Goal: Task Accomplishment & Management: Use online tool/utility

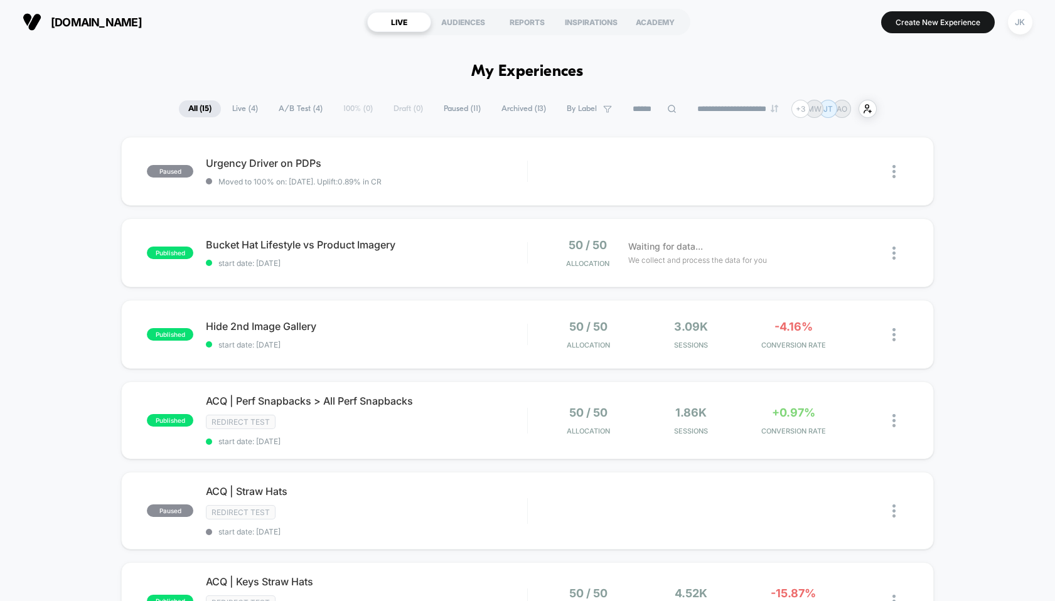
click at [919, 27] on button "Create New Experience" at bounding box center [938, 22] width 114 height 22
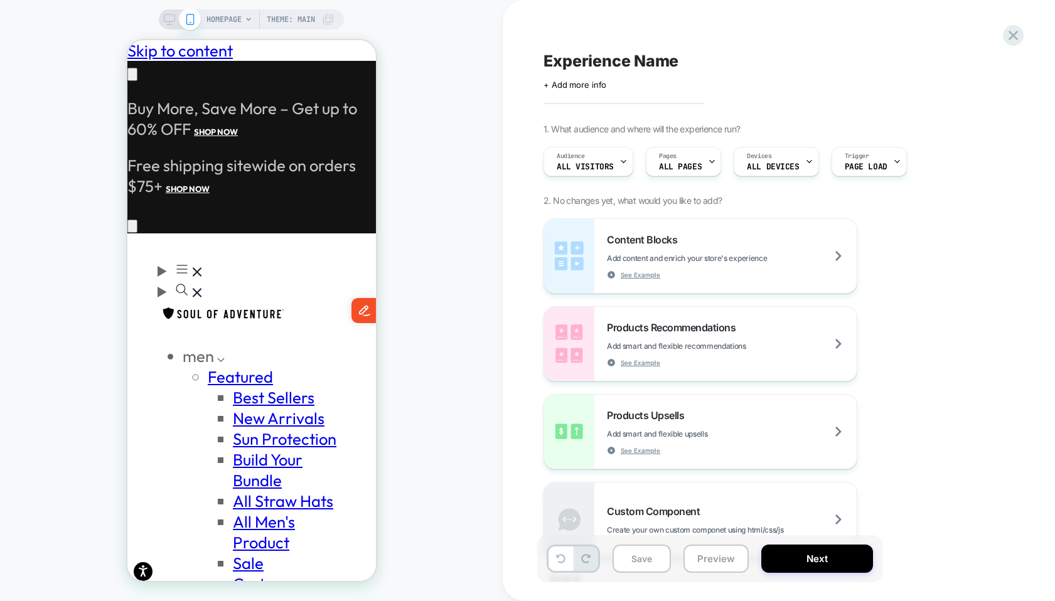
click at [603, 63] on span "Experience Name" at bounding box center [611, 60] width 135 height 19
type textarea "**********"
click at [687, 161] on div "Pages ALL PAGES" at bounding box center [681, 162] width 68 height 28
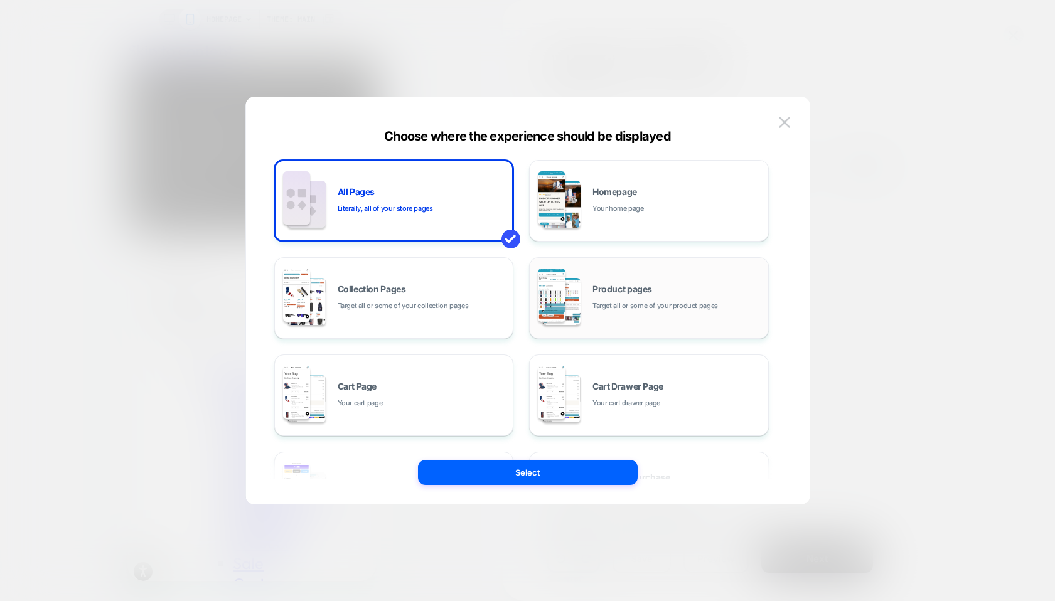
click at [594, 286] on span "Product pages" at bounding box center [623, 289] width 60 height 9
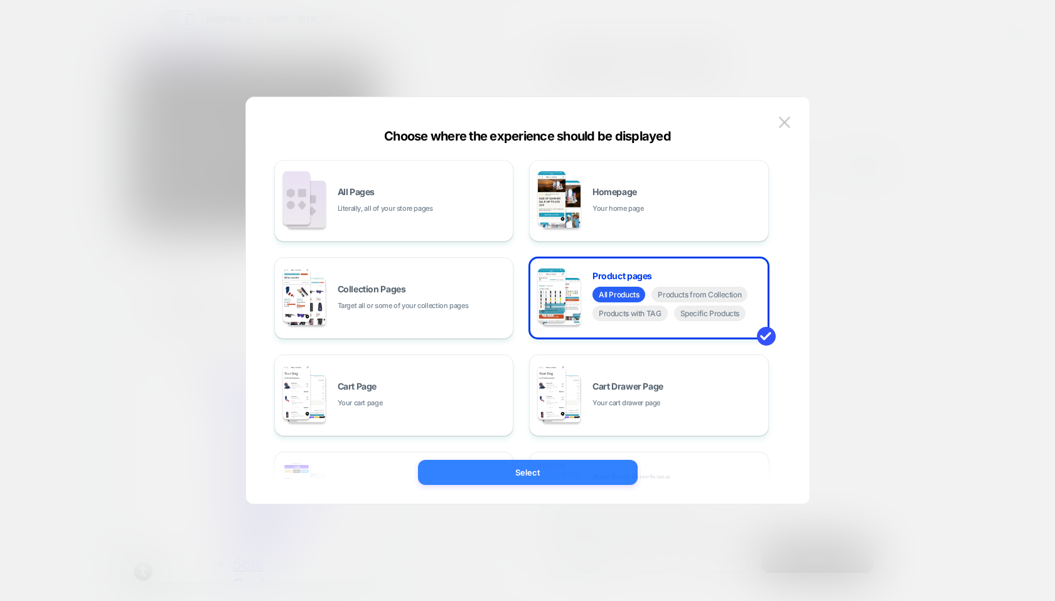
click at [517, 477] on button "Select" at bounding box center [528, 472] width 220 height 25
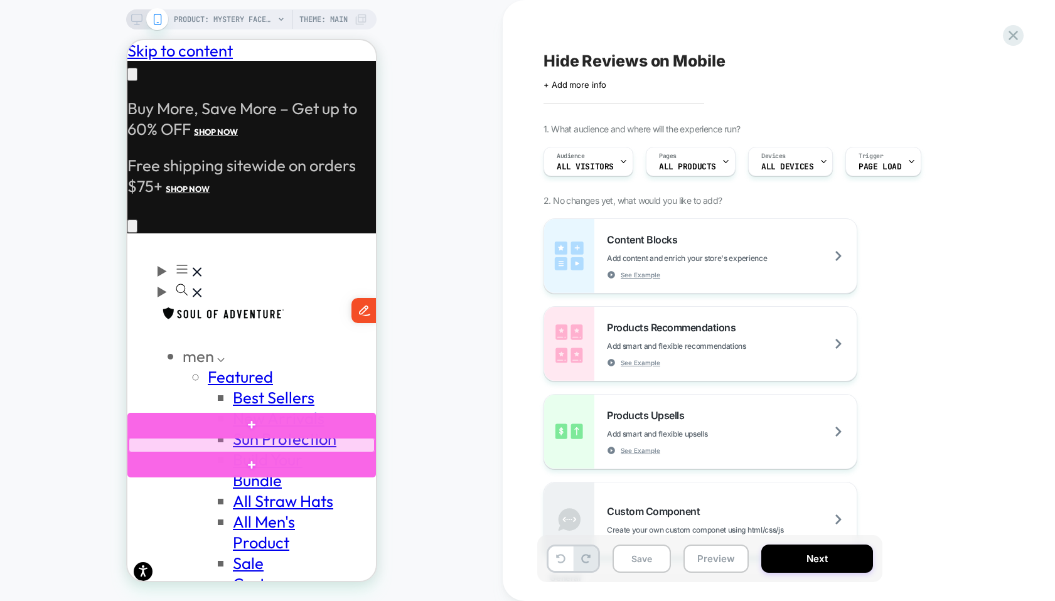
click at [217, 446] on div at bounding box center [251, 445] width 246 height 14
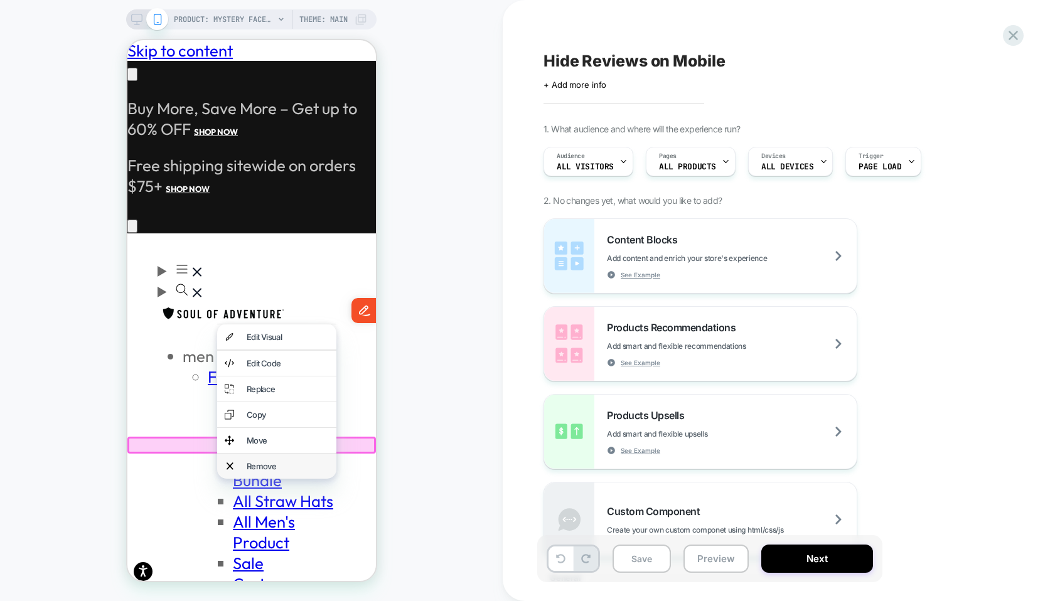
scroll to position [0, 0]
click at [245, 464] on div "Remove" at bounding box center [276, 466] width 119 height 25
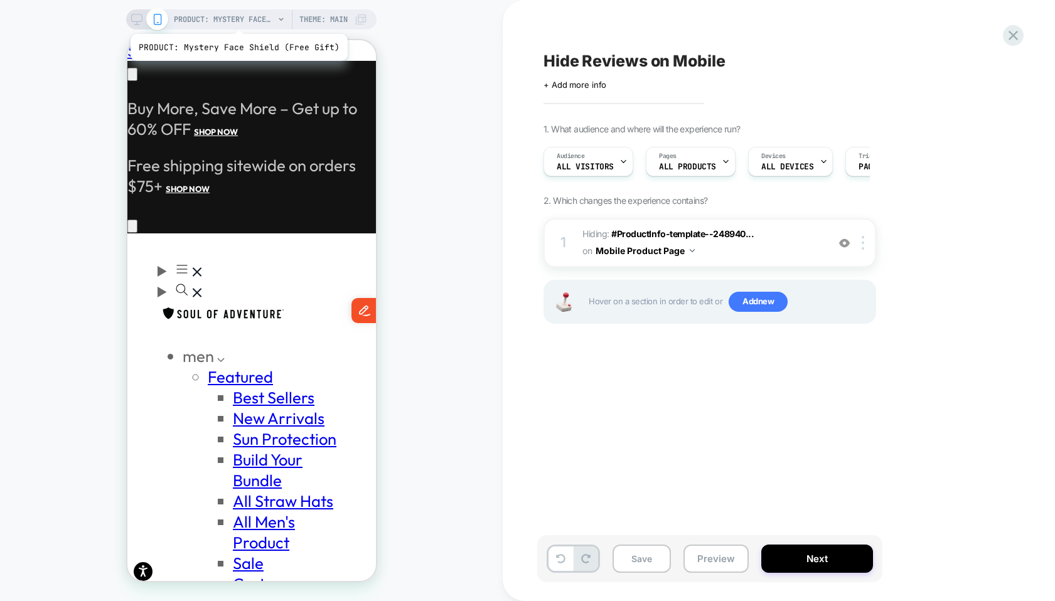
click at [237, 18] on span "PRODUCT: Mystery Face Shield (Free Gift)" at bounding box center [224, 19] width 100 height 20
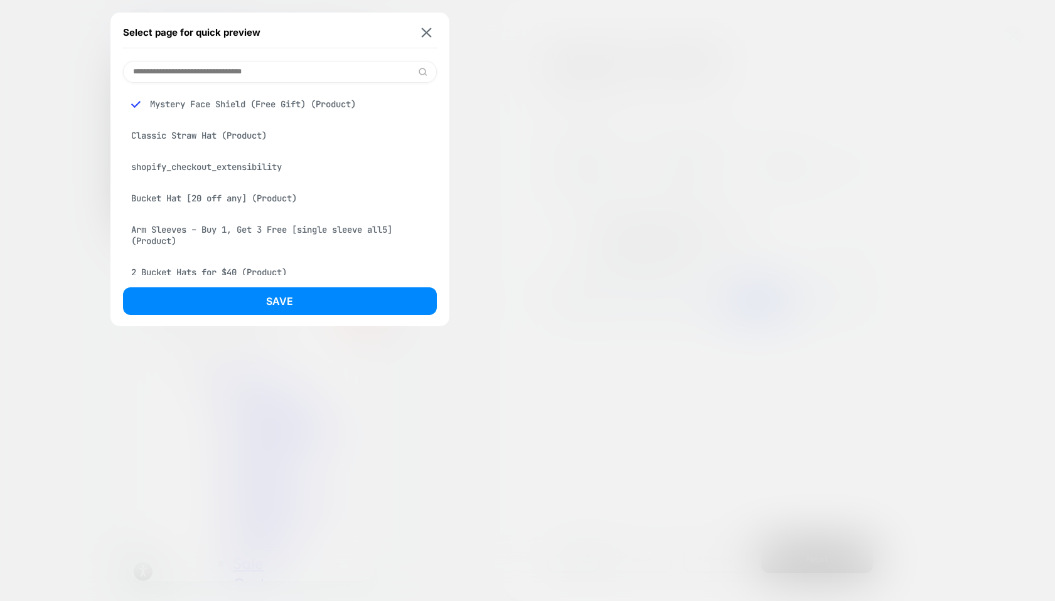
click at [212, 131] on div "Classic Straw Hat (Product)" at bounding box center [280, 136] width 314 height 24
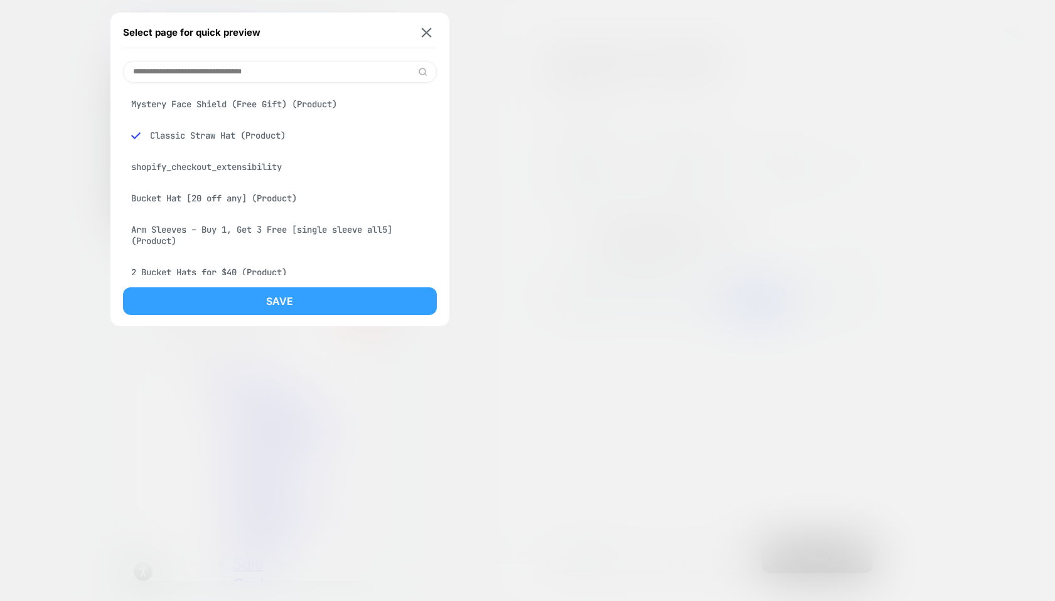
click at [222, 298] on button "Save" at bounding box center [280, 302] width 314 height 28
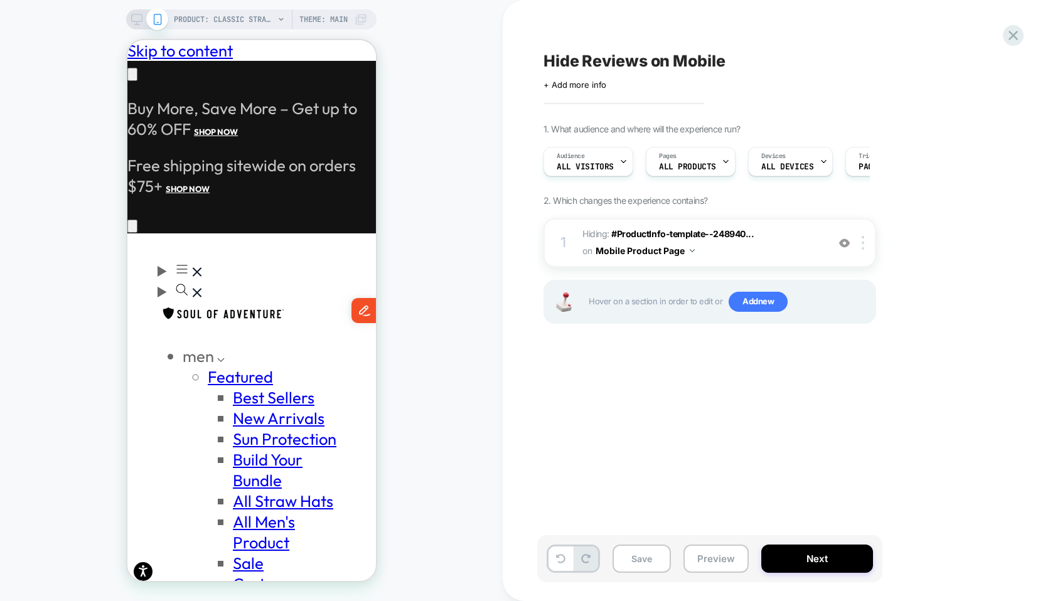
scroll to position [0, 1]
click at [844, 558] on button "Next" at bounding box center [818, 559] width 112 height 28
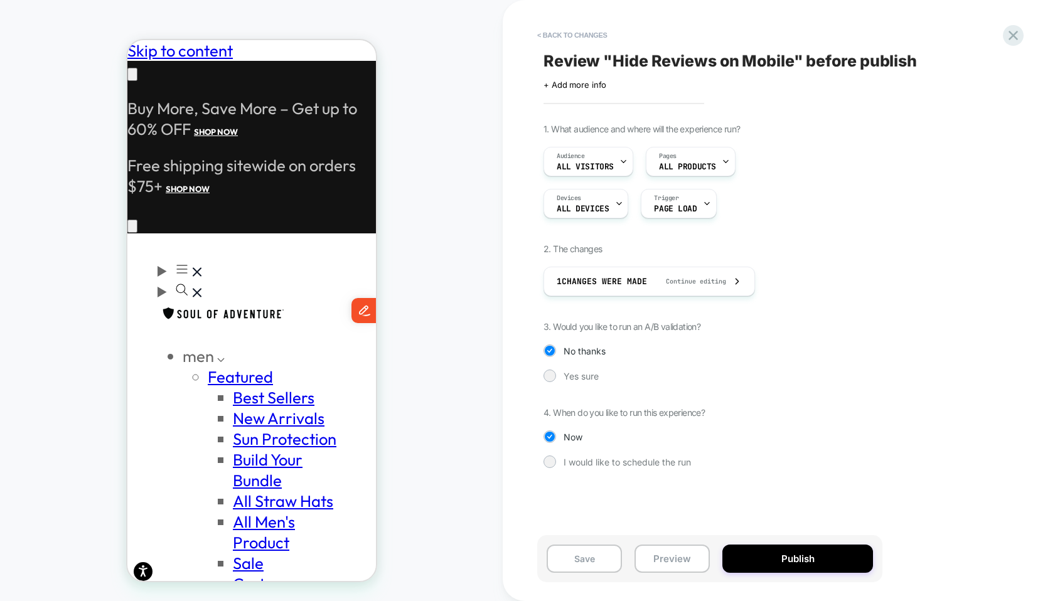
click at [844, 558] on button "Publish" at bounding box center [798, 559] width 151 height 28
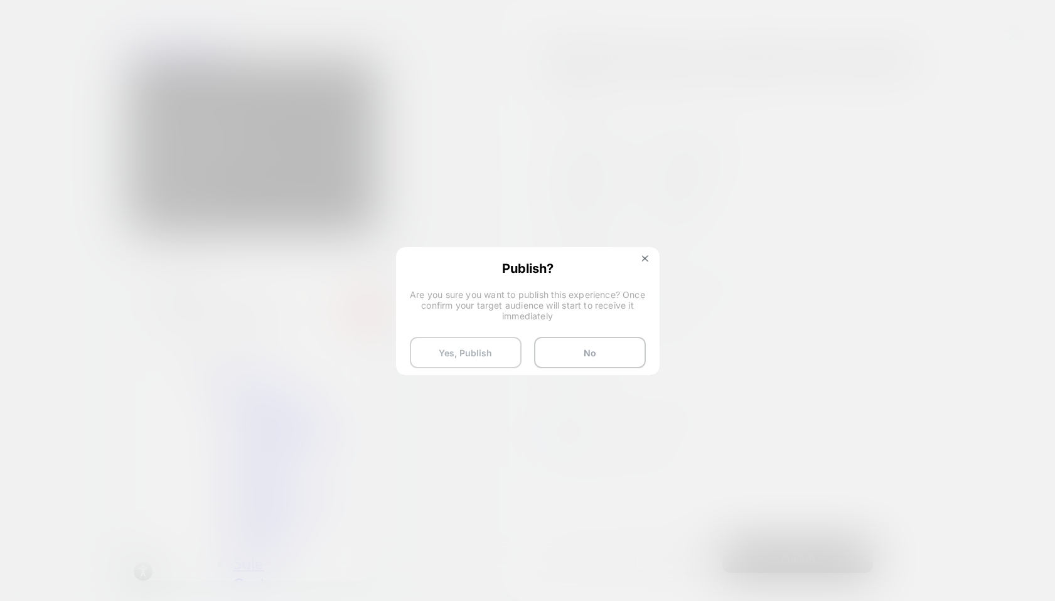
click at [462, 355] on button "Yes, Publish" at bounding box center [466, 352] width 112 height 31
